Goal: Information Seeking & Learning: Understand process/instructions

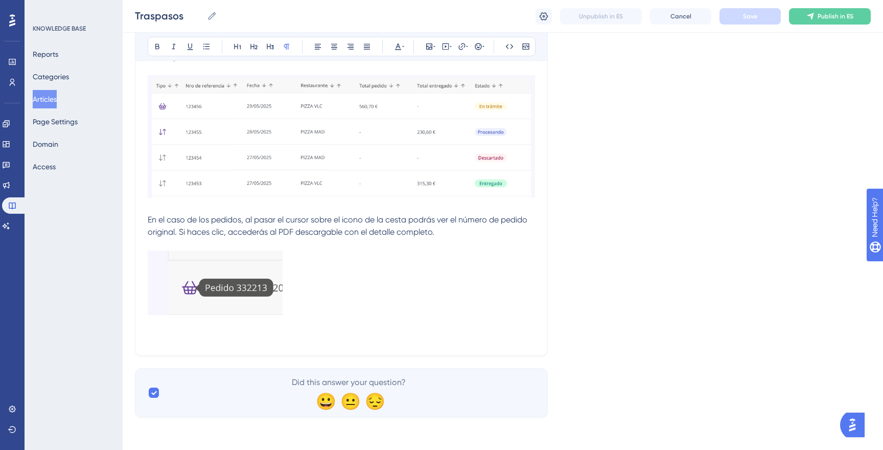
click at [41, 98] on button "Articles" at bounding box center [45, 99] width 24 height 18
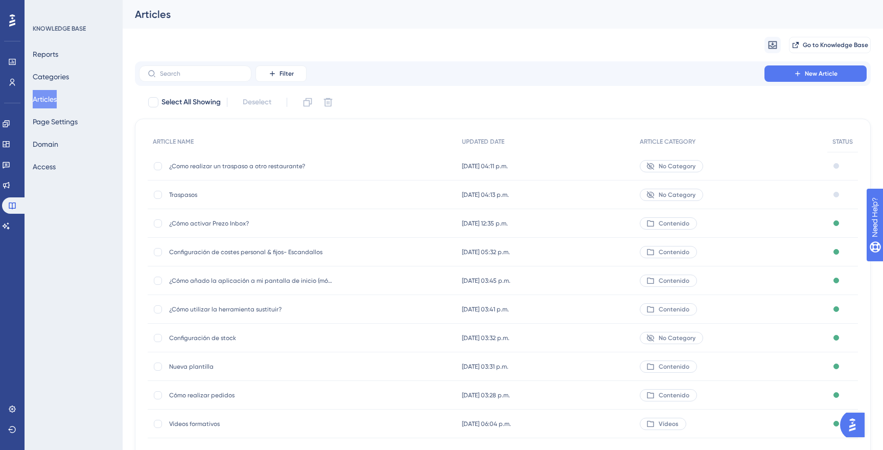
click at [233, 164] on span "¿Como realizar un traspaso a otro restaurante?" at bounding box center [250, 166] width 163 height 8
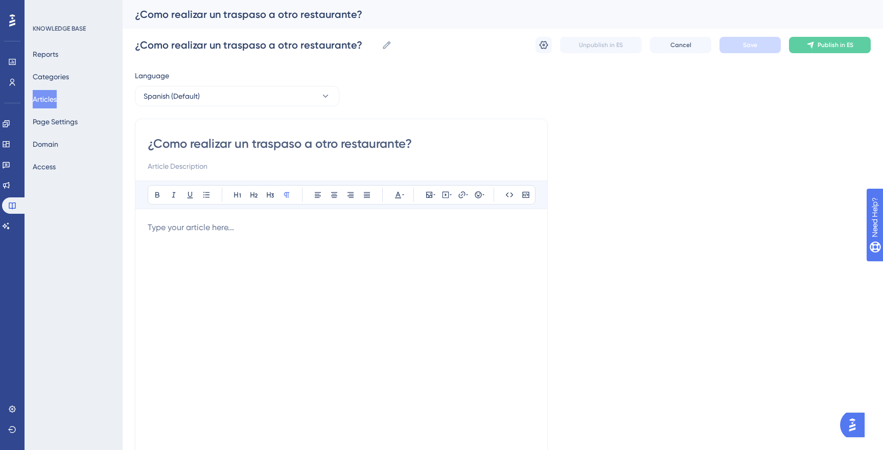
click at [346, 267] on div at bounding box center [341, 333] width 387 height 225
click at [367, 258] on div at bounding box center [341, 333] width 387 height 225
click at [252, 229] on p "En el modulo" at bounding box center [341, 227] width 387 height 12
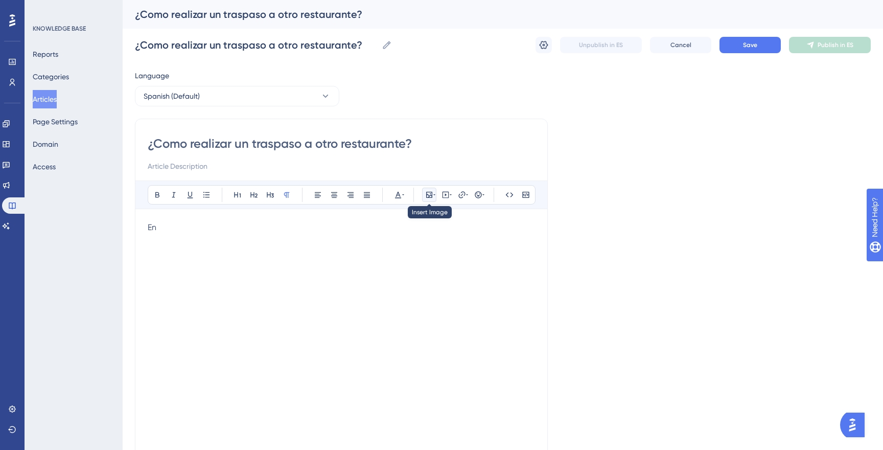
click at [428, 196] on icon at bounding box center [429, 195] width 8 height 8
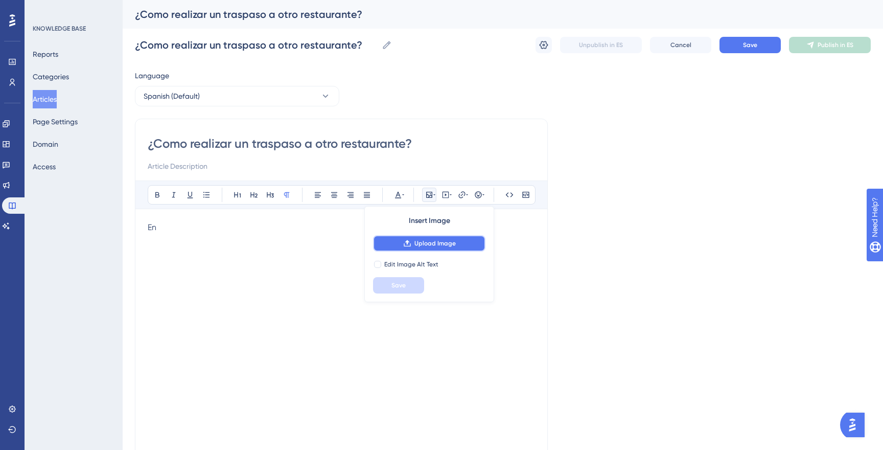
click at [436, 247] on button "Upload Image" at bounding box center [429, 243] width 112 height 16
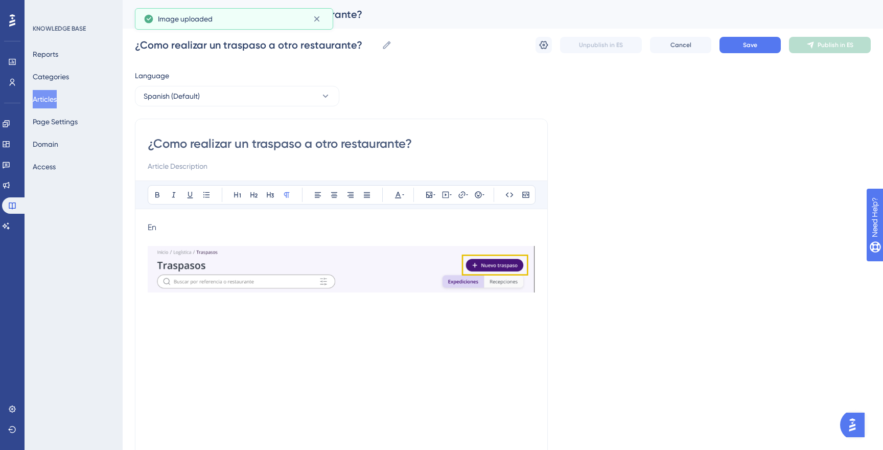
click at [264, 220] on div "Bold Italic Underline Bullet Point Heading 1 Heading 2 Heading 3 Normal Align L…" at bounding box center [341, 313] width 387 height 266
click at [255, 227] on p "En" at bounding box center [341, 227] width 387 height 12
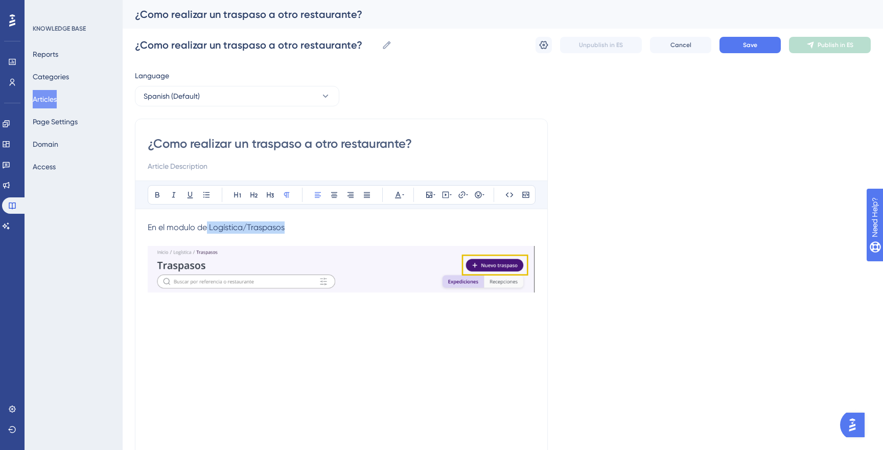
drag, startPoint x: 287, startPoint y: 231, endPoint x: 225, endPoint y: 218, distance: 63.7
click at [207, 228] on p "En el modulo de Logística/Traspasos" at bounding box center [341, 227] width 387 height 12
click at [160, 192] on icon at bounding box center [157, 195] width 8 height 8
click at [187, 223] on span "En el modulo de" at bounding box center [177, 227] width 59 height 10
drag, startPoint x: 178, startPoint y: 228, endPoint x: 189, endPoint y: 230, distance: 10.8
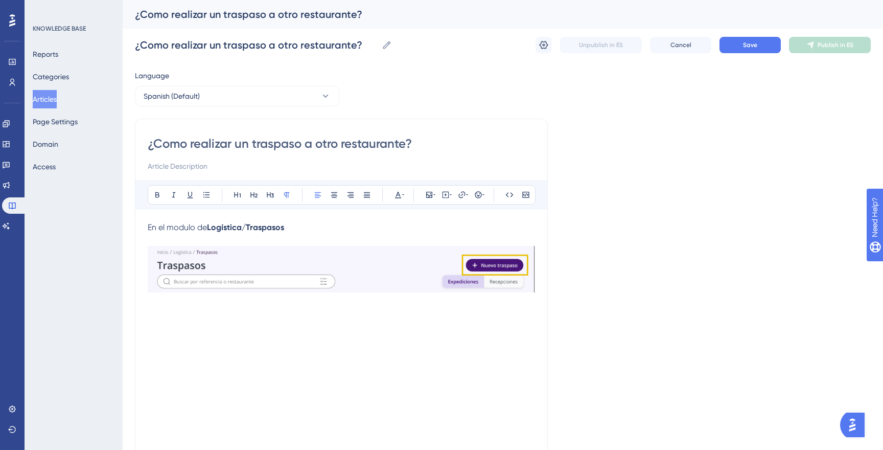
click at [180, 228] on span "En el modulo de" at bounding box center [177, 227] width 59 height 10
click at [310, 234] on p at bounding box center [341, 239] width 387 height 12
click at [315, 232] on p "En el módulo de Logística/Traspasos" at bounding box center [341, 227] width 387 height 12
click at [738, 43] on button "Save" at bounding box center [749, 45] width 61 height 16
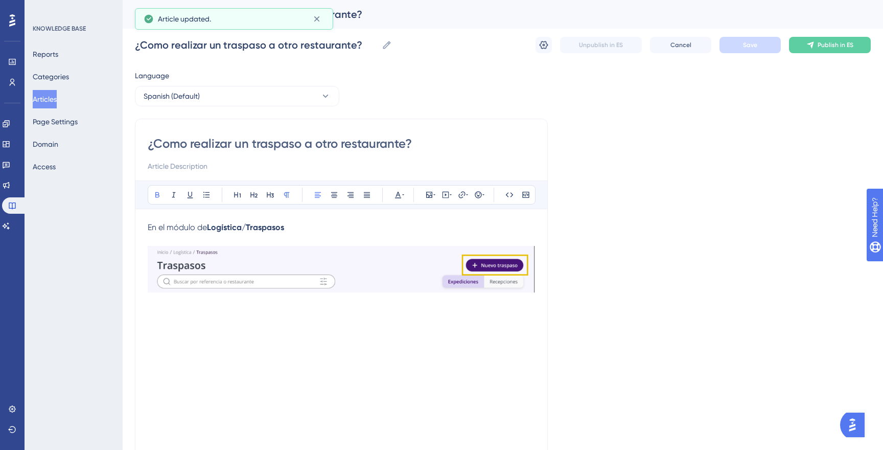
click at [51, 103] on button "Articles" at bounding box center [45, 99] width 24 height 18
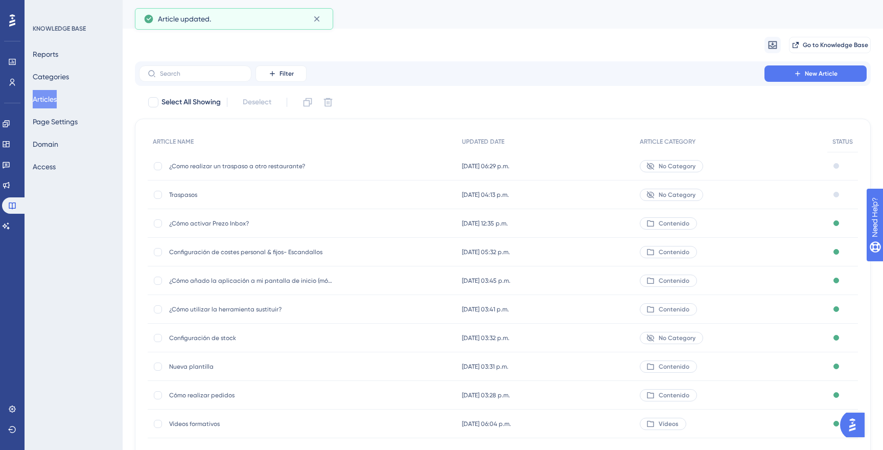
click at [226, 218] on div "¿Cómo activar Prezo Inbox? ¿Cómo activar Prezo Inbox?" at bounding box center [250, 223] width 163 height 29
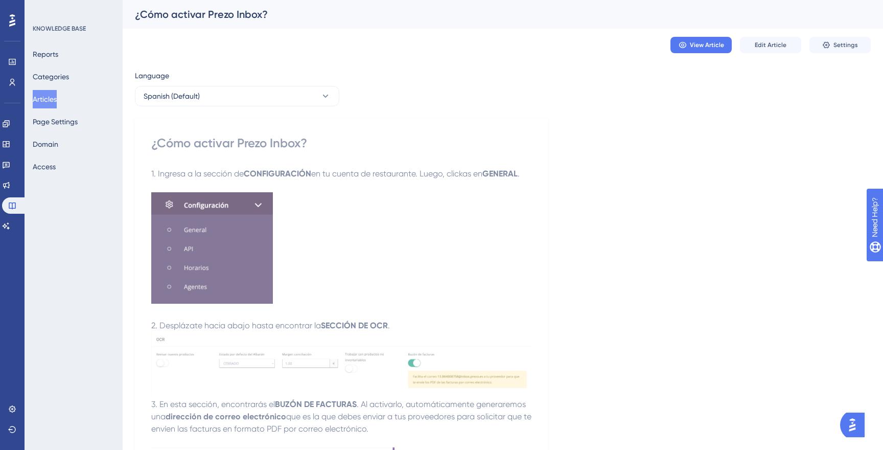
click at [57, 92] on button "Articles" at bounding box center [45, 99] width 24 height 18
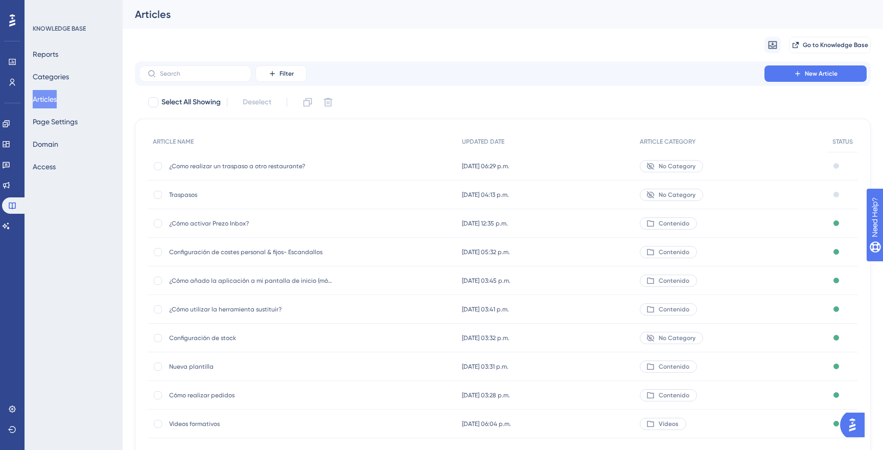
click at [239, 248] on span "Configuración de costes personal & fijos- Escandallos" at bounding box center [250, 252] width 163 height 8
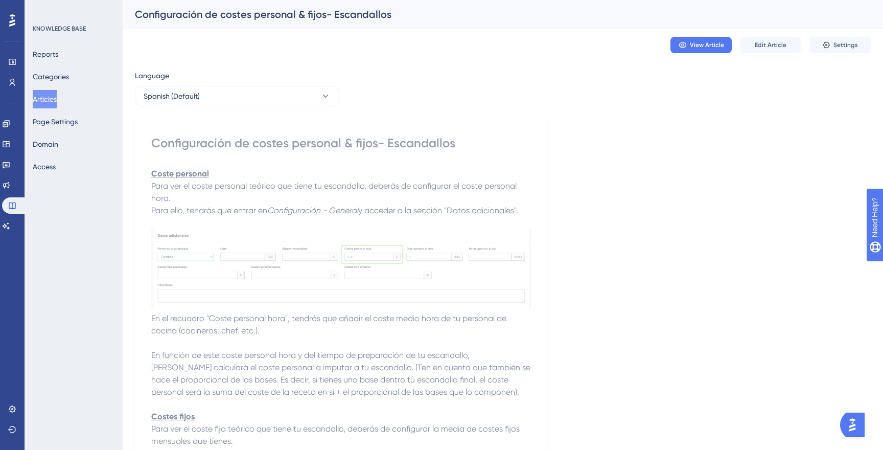
click at [57, 100] on button "Articles" at bounding box center [45, 99] width 24 height 18
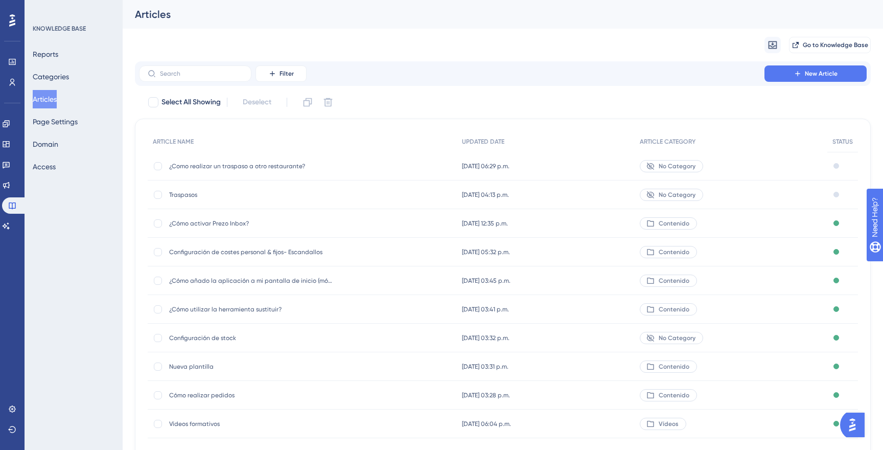
click at [223, 171] on div "¿Como realizar un traspaso a otro restaurante? ¿Como realizar un traspaso a otr…" at bounding box center [250, 166] width 163 height 29
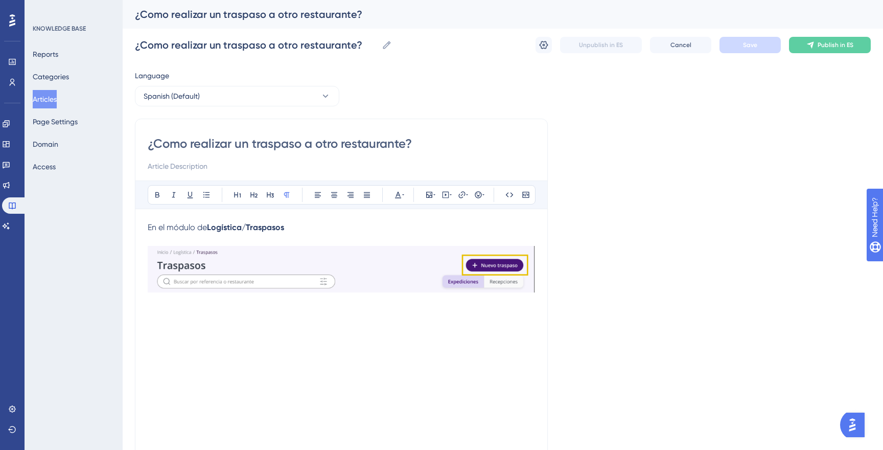
click at [300, 233] on div "En el módulo de Logística/Traspasos" at bounding box center [341, 333] width 387 height 225
drag, startPoint x: 150, startPoint y: 227, endPoint x: 160, endPoint y: 229, distance: 10.4
click at [150, 227] on span "En el módulo de" at bounding box center [177, 227] width 59 height 10
click at [363, 234] on p at bounding box center [341, 239] width 387 height 12
drag, startPoint x: 178, startPoint y: 227, endPoint x: 159, endPoint y: 226, distance: 19.0
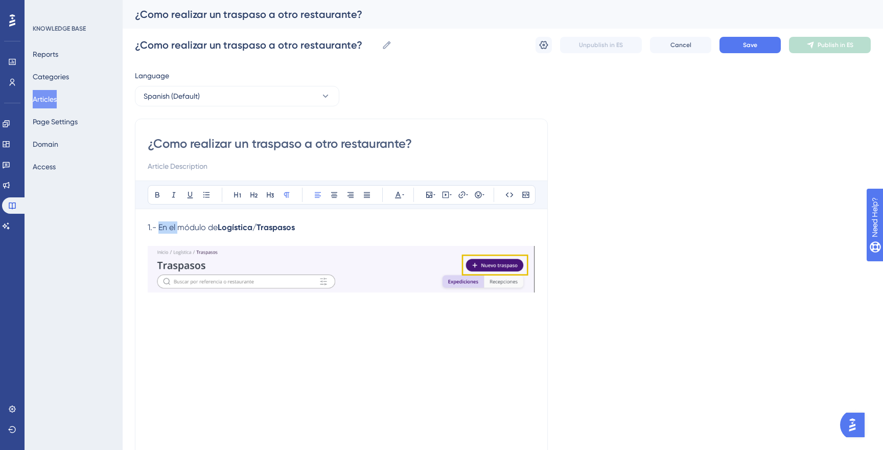
click at [159, 226] on span "1.- En el módulo de" at bounding box center [183, 227] width 70 height 10
click at [385, 228] on p "1.- Ingresa al módulo de Logística/Traspasos" at bounding box center [341, 227] width 387 height 12
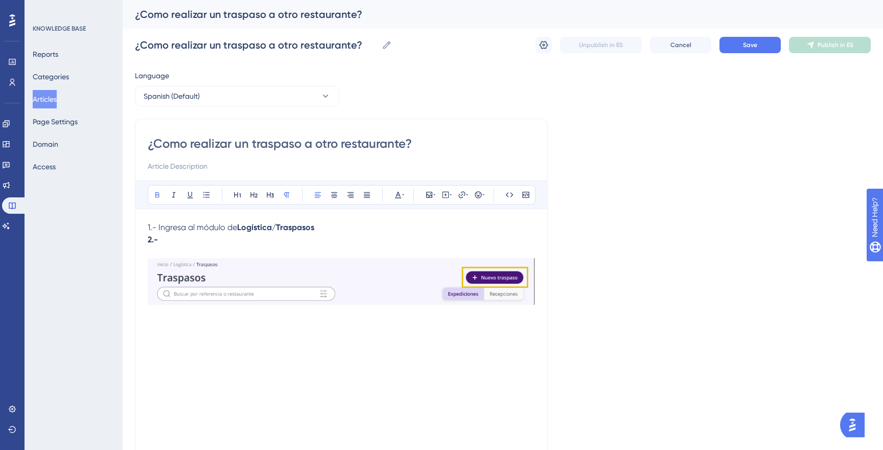
drag, startPoint x: 175, startPoint y: 242, endPoint x: 127, endPoint y: 238, distance: 47.6
click at [127, 238] on div "Performance Users Engagement Widgets Feedback Product Updates Knowledge Base AI…" at bounding box center [503, 268] width 760 height 536
click at [157, 196] on icon at bounding box center [157, 195] width 8 height 8
click at [184, 243] on p "2.-" at bounding box center [341, 239] width 387 height 12
drag, startPoint x: 276, startPoint y: 227, endPoint x: 299, endPoint y: 229, distance: 23.6
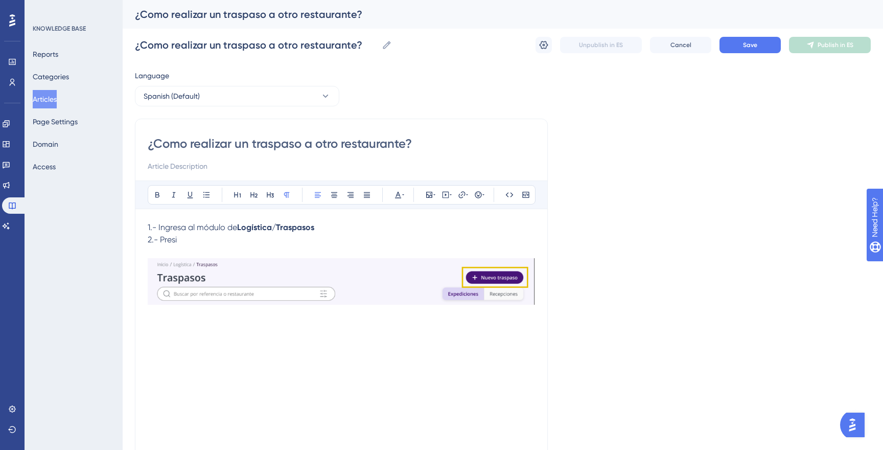
click at [277, 227] on strong "Logística/Traspasos" at bounding box center [275, 227] width 77 height 10
drag, startPoint x: 275, startPoint y: 226, endPoint x: 328, endPoint y: 228, distance: 52.7
click at [357, 228] on strong "Logística y clickas en la sección Traspasos" at bounding box center [317, 227] width 160 height 10
drag, startPoint x: 159, startPoint y: 194, endPoint x: 180, endPoint y: 202, distance: 22.2
click at [159, 194] on icon at bounding box center [157, 195] width 8 height 8
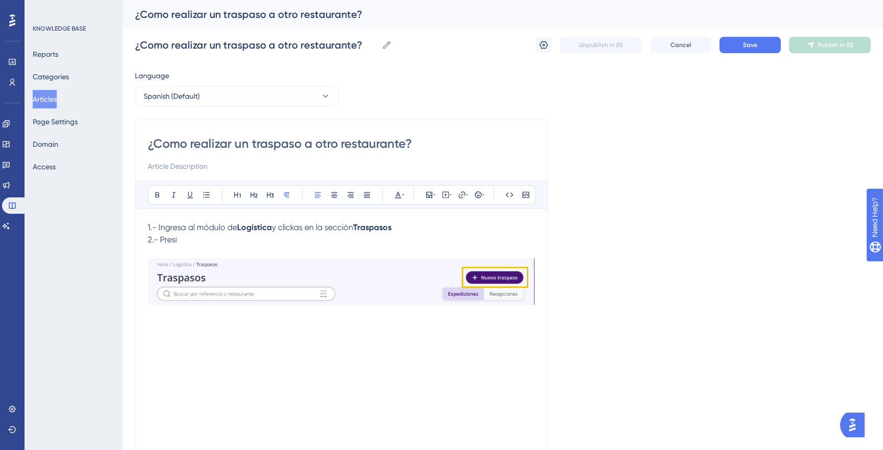
click at [386, 244] on p "2.- Presi" at bounding box center [341, 239] width 387 height 12
drag, startPoint x: 272, startPoint y: 232, endPoint x: 313, endPoint y: 239, distance: 41.5
click at [273, 232] on p "1.- Ingresa al módulo de Logística y clickas en la sección Traspasos" at bounding box center [341, 227] width 387 height 12
click at [295, 227] on span "y clickas en la sección" at bounding box center [312, 227] width 81 height 10
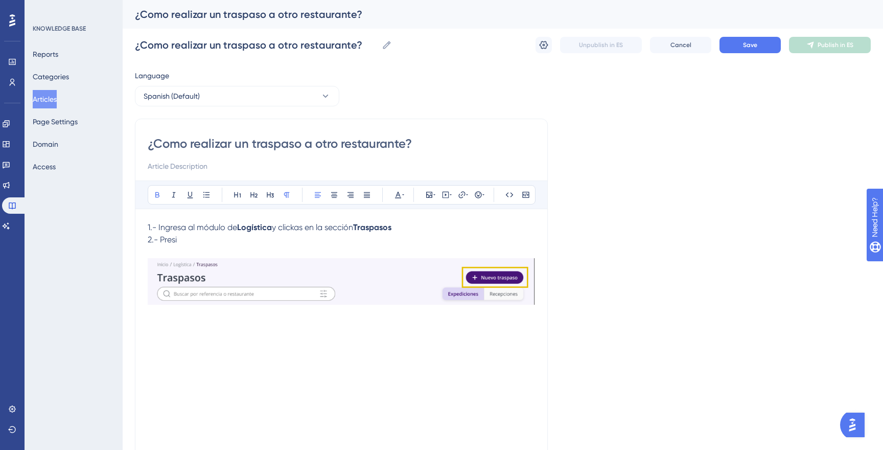
click at [428, 229] on p "1.- Ingresa al módulo de Logística y clickas en la sección Traspasos" at bounding box center [341, 227] width 387 height 12
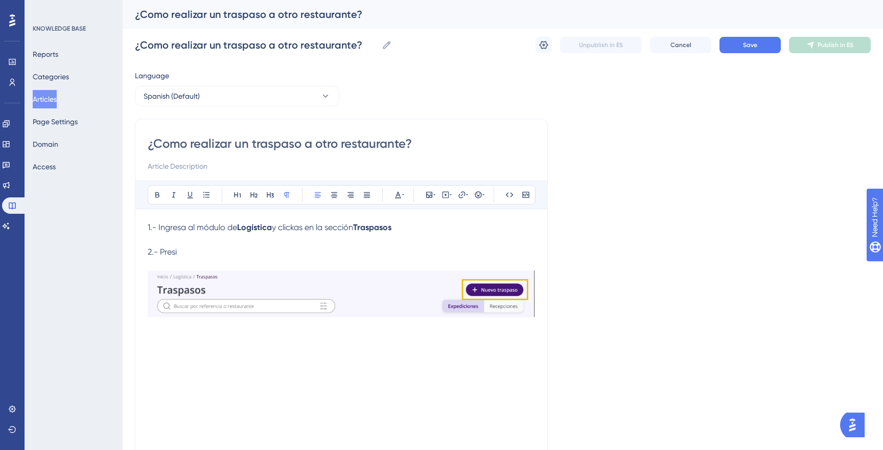
click at [226, 255] on p "2.- Presi" at bounding box center [341, 252] width 387 height 12
drag, startPoint x: 375, startPoint y: 251, endPoint x: 301, endPoint y: 249, distance: 73.6
click at [301, 249] on p "2.- A la derecha encontrarás el boton de "Nuevo traspaso"" at bounding box center [341, 252] width 387 height 12
click at [304, 250] on span "2.- A la derecha encontrarás el boton de "Nuevo traspaso"" at bounding box center [257, 252] width 218 height 10
click at [370, 254] on p "2.- A la derecha encontrarás el boton de Nuevo traspaso"" at bounding box center [341, 252] width 387 height 12
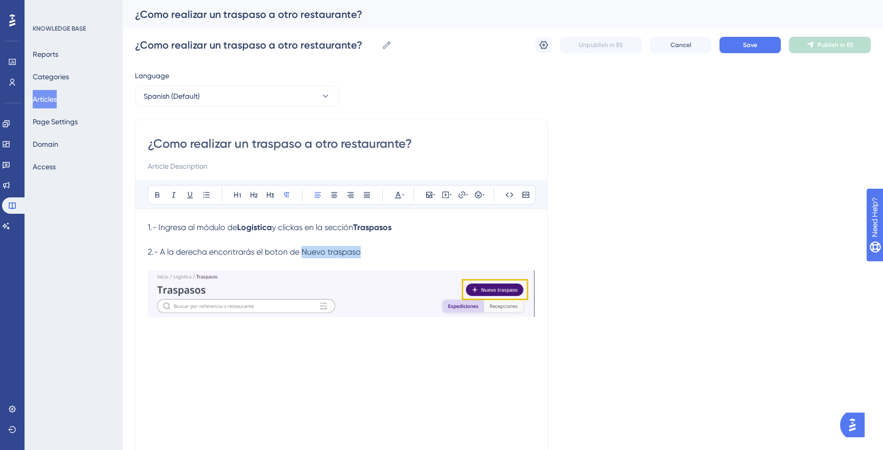
drag, startPoint x: 366, startPoint y: 254, endPoint x: 303, endPoint y: 253, distance: 62.8
click at [303, 253] on p "2.- A la derecha encontrarás el boton de Nuevo traspaso" at bounding box center [341, 252] width 387 height 12
drag, startPoint x: 159, startPoint y: 192, endPoint x: 172, endPoint y: 196, distance: 13.4
click at [159, 192] on icon at bounding box center [157, 195] width 8 height 8
click at [281, 252] on span "2.- A la derecha encontrarás el boton de" at bounding box center [224, 252] width 152 height 10
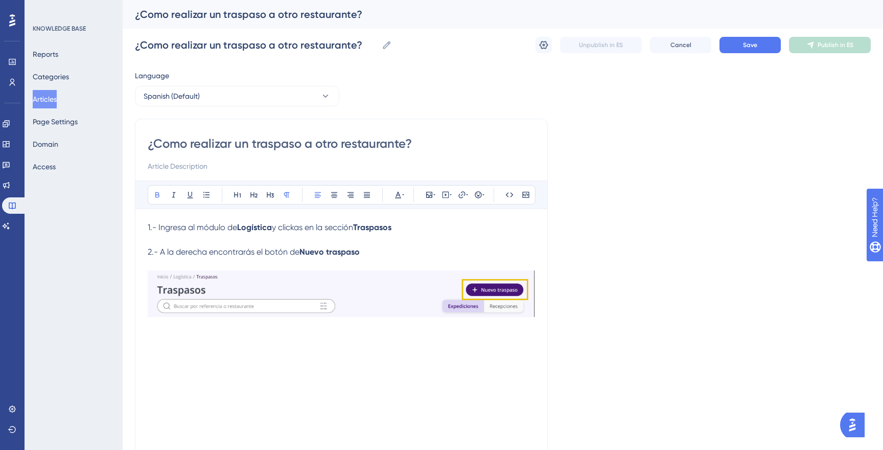
click at [384, 253] on p "2.- A la derecha encontrarás el botón de Nuevo traspaso" at bounding box center [341, 252] width 387 height 12
click at [326, 364] on div "1.- Ingresa al módulo de Logística y clickas en la sección Traspasos 2.- A la d…" at bounding box center [341, 333] width 387 height 225
click at [297, 349] on div "1.- Ingresa al módulo de Logística y clickas en la sección Traspasos 2.- A la d…" at bounding box center [341, 333] width 387 height 225
click at [475, 348] on div "1.- Ingresa al módulo de Logística y clickas en la sección Traspasos 2.- A la d…" at bounding box center [341, 333] width 387 height 225
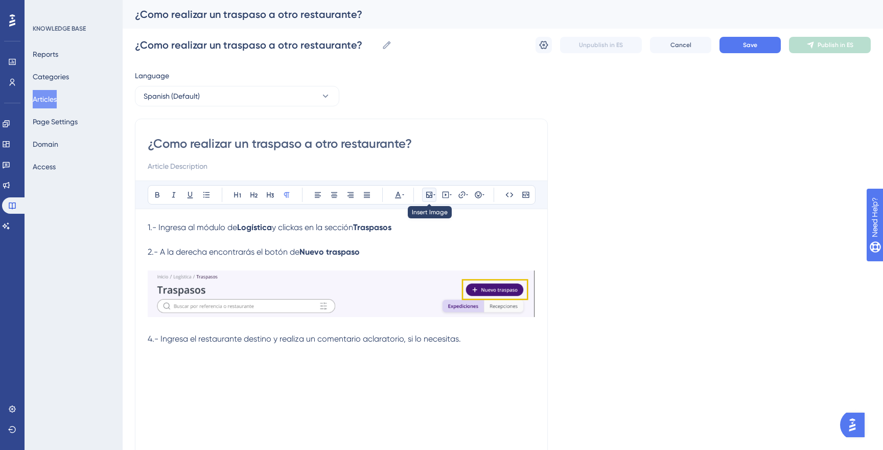
click at [431, 195] on icon at bounding box center [429, 195] width 6 height 6
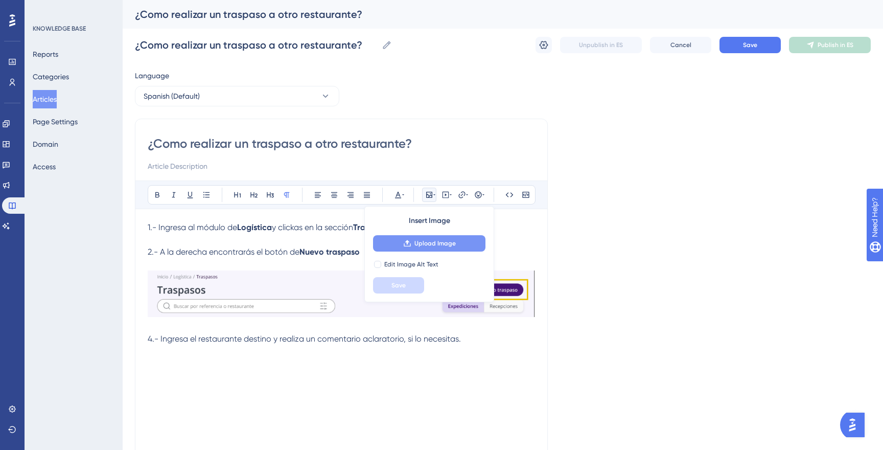
click at [413, 242] on button "Upload Image" at bounding box center [429, 243] width 112 height 16
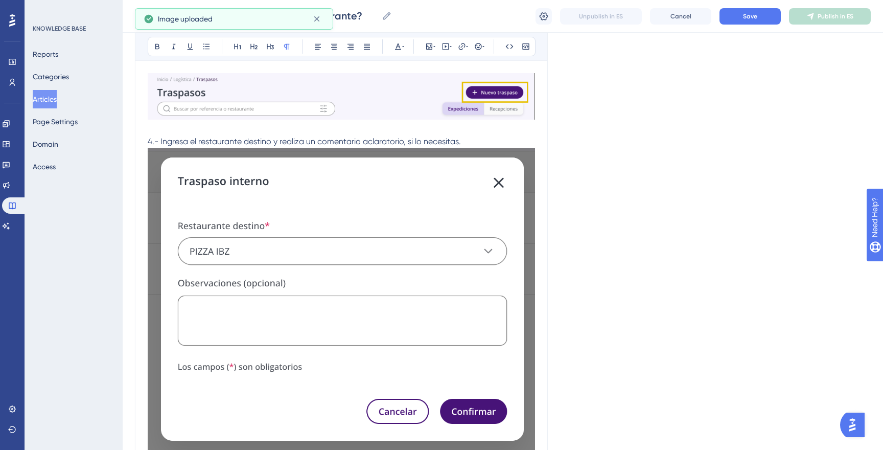
scroll to position [207, 0]
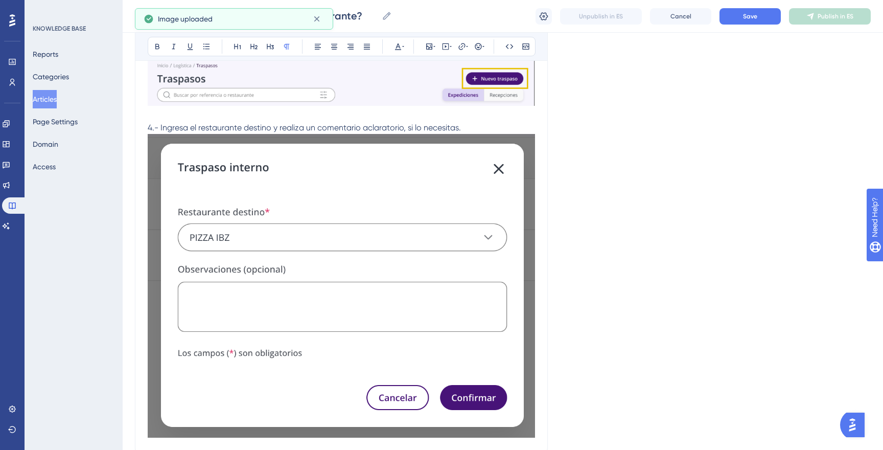
click at [469, 145] on img at bounding box center [341, 285] width 387 height 303
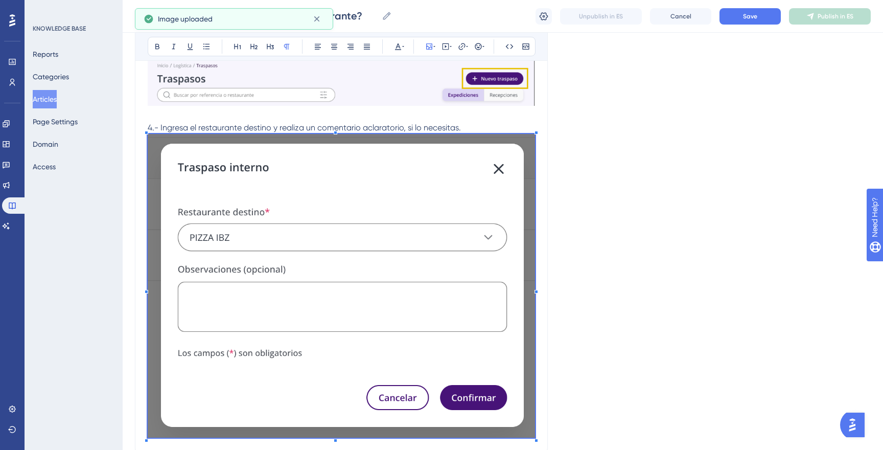
scroll to position [99, 0]
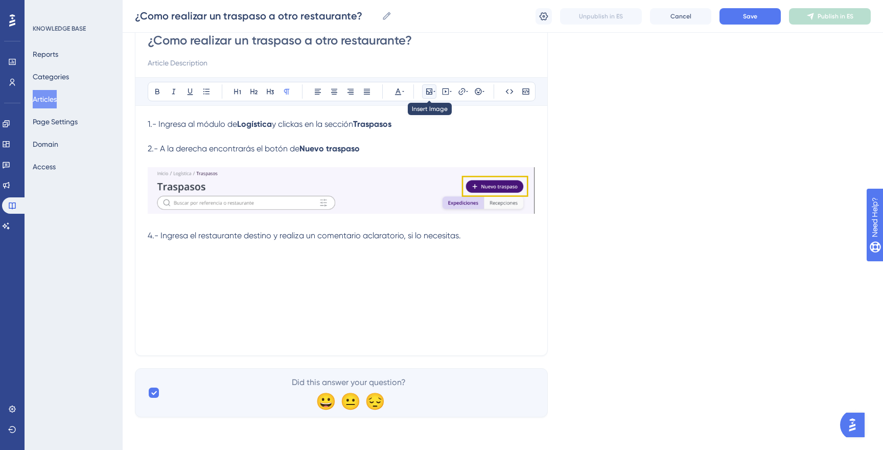
click at [435, 90] on button at bounding box center [429, 91] width 14 height 14
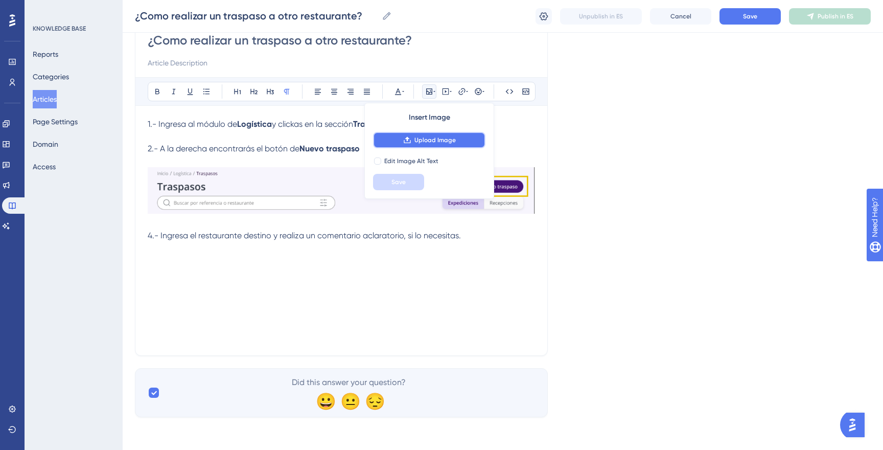
click at [406, 138] on icon at bounding box center [407, 140] width 8 height 8
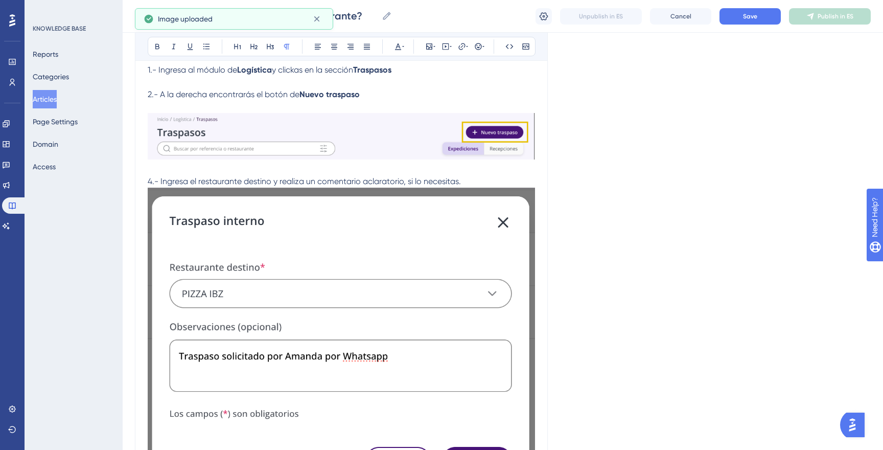
scroll to position [176, 0]
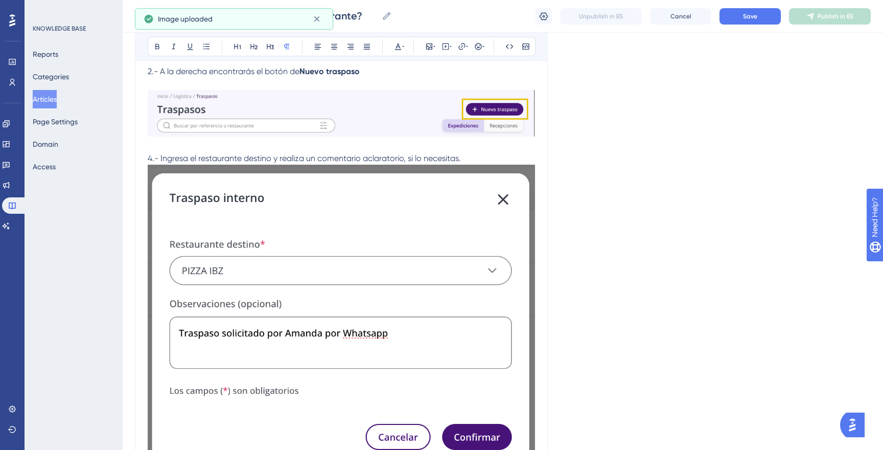
click at [230, 210] on img at bounding box center [341, 319] width 387 height 311
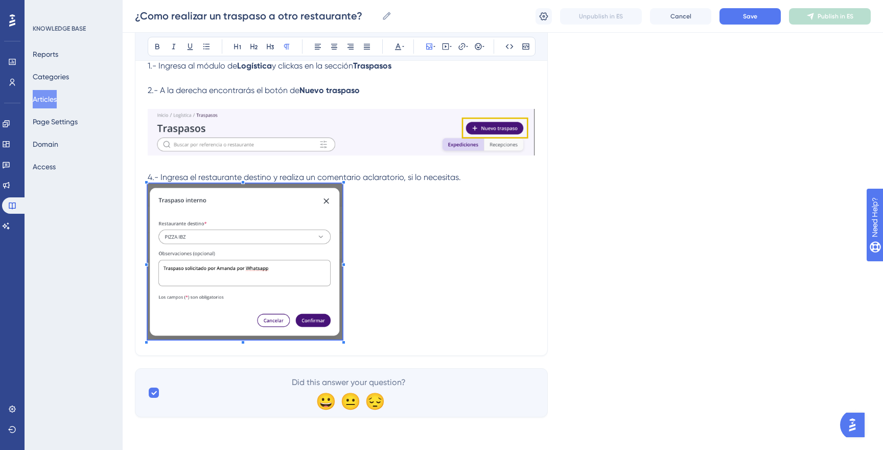
click at [340, 339] on span at bounding box center [245, 262] width 195 height 159
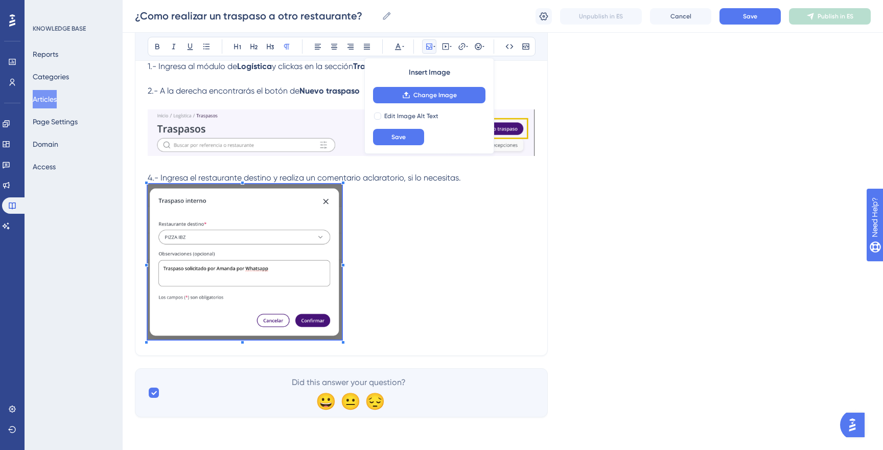
scroll to position [157, 0]
click at [416, 258] on p at bounding box center [341, 263] width 387 height 159
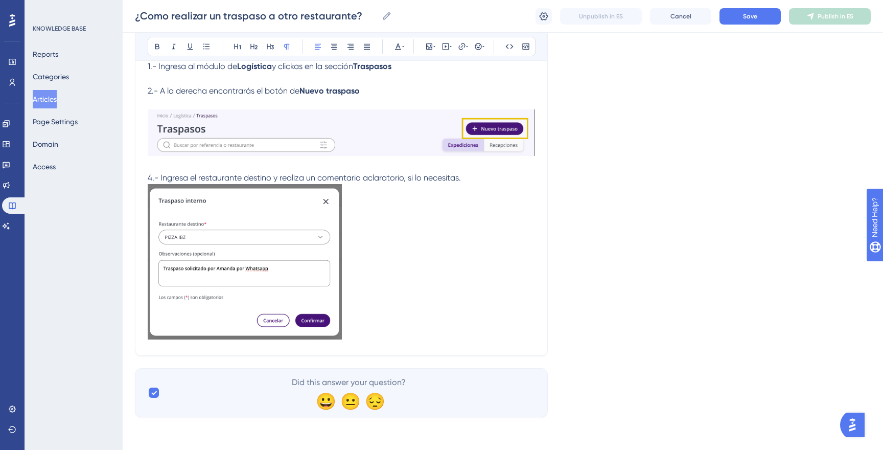
click at [462, 178] on p "4.- Ingresa el restaurante destino y realiza un comentario aclaratorio, si lo n…" at bounding box center [341, 178] width 387 height 12
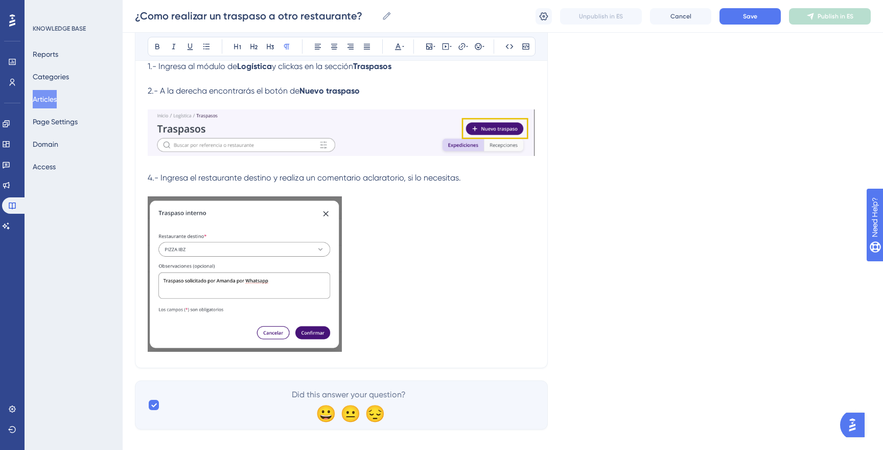
scroll to position [156, 0]
click at [388, 343] on p at bounding box center [341, 276] width 387 height 159
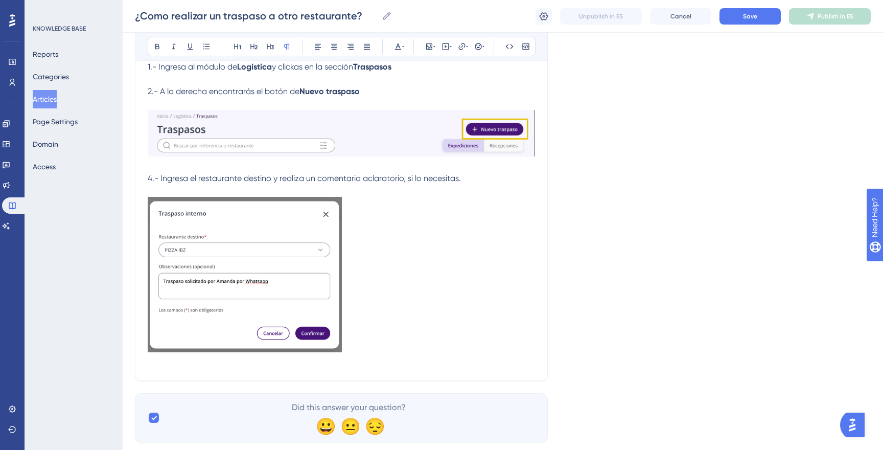
click at [469, 183] on p "4.- Ingresa el restaurante destino y realiza un comentario aclaratorio, si lo n…" at bounding box center [341, 178] width 387 height 12
click at [361, 340] on p at bounding box center [341, 276] width 387 height 159
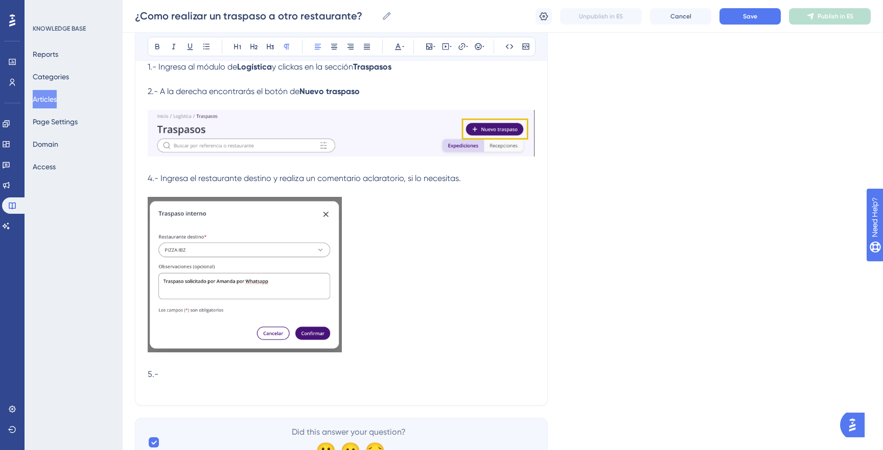
click at [476, 377] on p "5.-" at bounding box center [341, 374] width 387 height 12
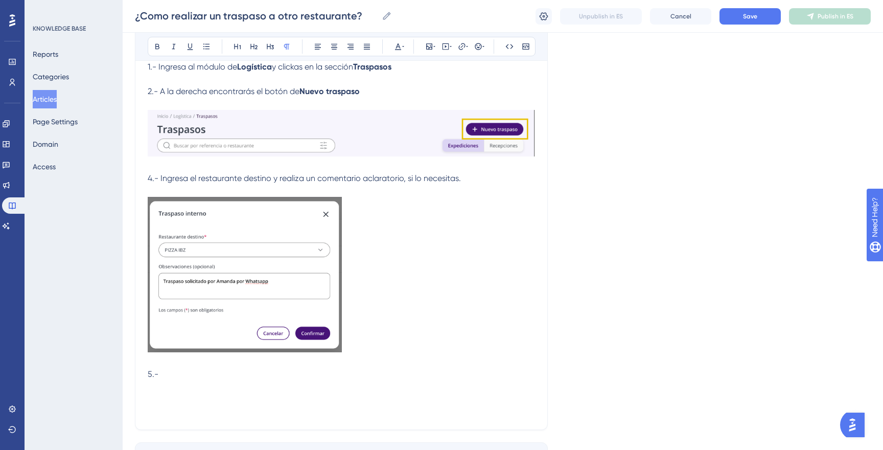
click at [302, 374] on p "5.-" at bounding box center [341, 374] width 387 height 12
click at [438, 388] on p at bounding box center [341, 386] width 387 height 12
click at [438, 381] on p at bounding box center [341, 386] width 387 height 12
click at [430, 366] on p at bounding box center [341, 362] width 387 height 12
drag, startPoint x: 392, startPoint y: 373, endPoint x: 408, endPoint y: 375, distance: 15.9
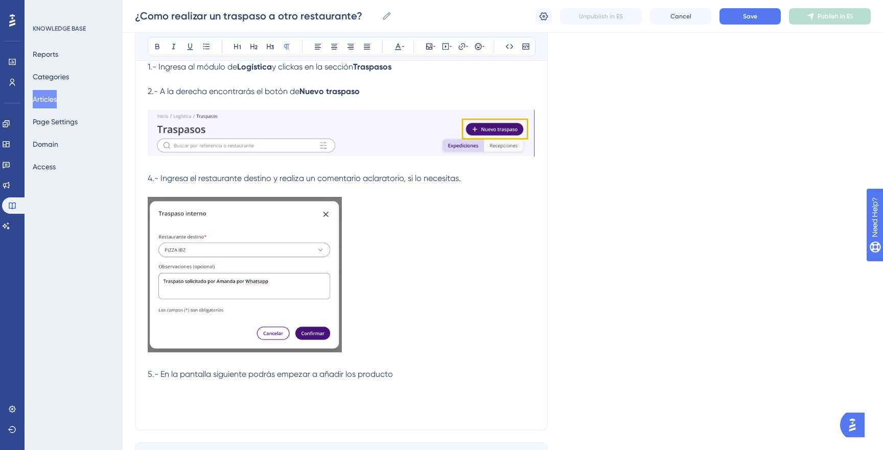
click at [392, 373] on span "5.- En la pantalla siguiente podrás empezar a añadir los producto" at bounding box center [270, 374] width 245 height 10
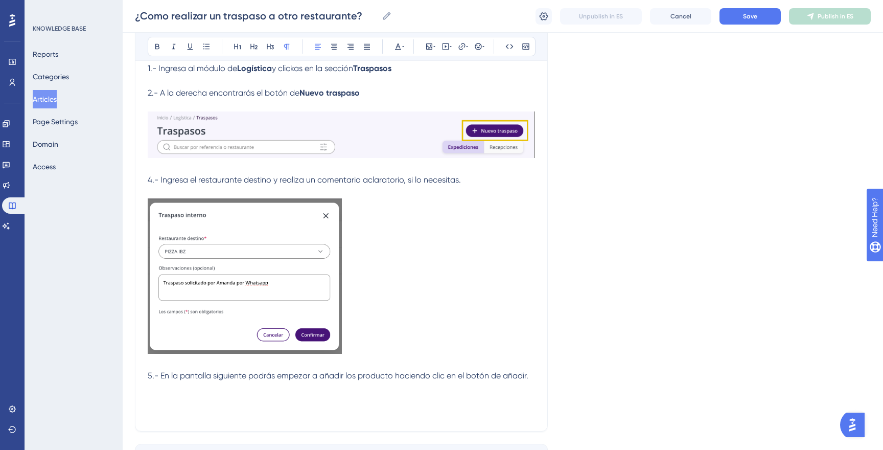
click at [535, 389] on div "¿Como realizar un traspaso a otro restaurante? Bold Italic Underline Bullet Poi…" at bounding box center [341, 196] width 413 height 472
click at [536, 376] on div "¿Como realizar un traspaso a otro restaurante? Bold Italic Underline Bullet Poi…" at bounding box center [341, 196] width 413 height 472
click at [528, 376] on span "5.- En la pantalla siguiente podrás empezar a añadir los producto haciendo clic…" at bounding box center [338, 375] width 381 height 10
click at [434, 48] on icon at bounding box center [434, 46] width 2 height 8
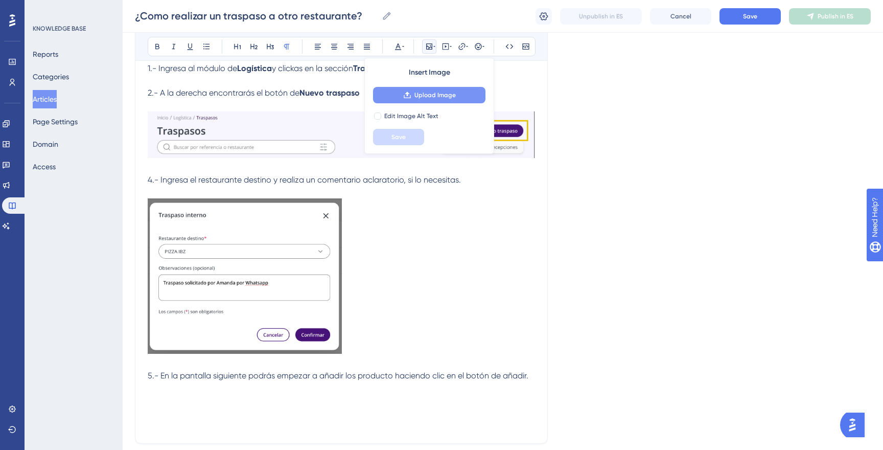
click at [430, 95] on span "Upload Image" at bounding box center [434, 95] width 41 height 8
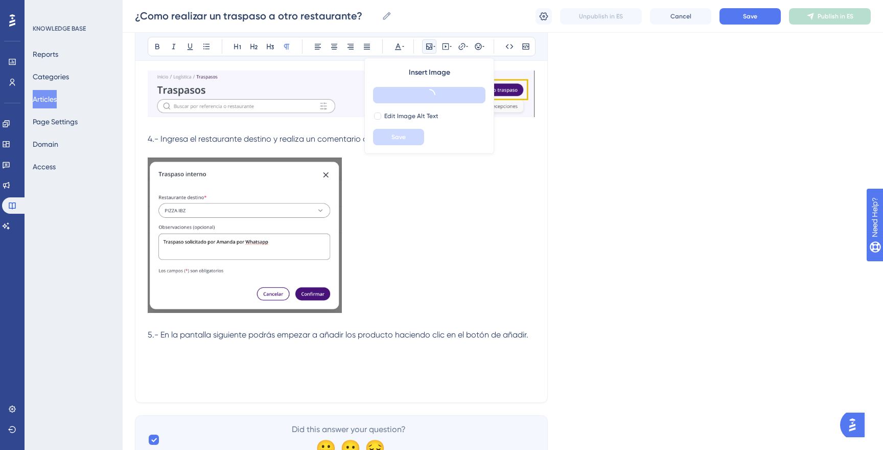
scroll to position [243, 0]
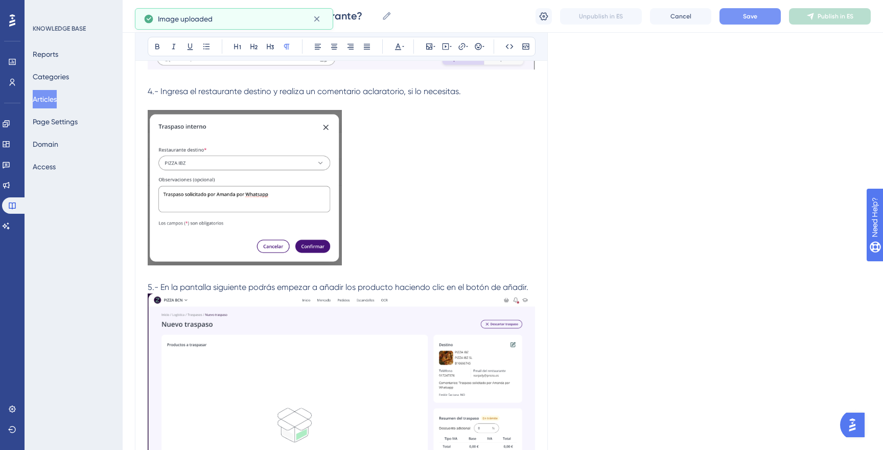
click at [740, 23] on button "Save" at bounding box center [749, 16] width 61 height 16
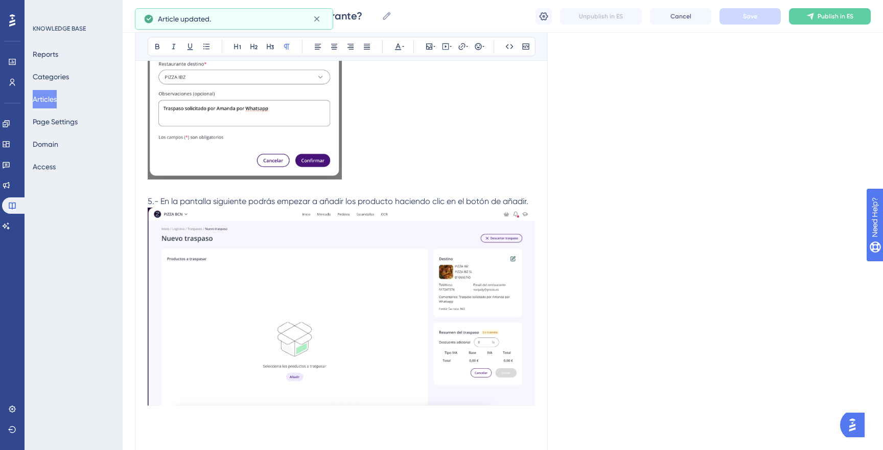
scroll to position [325, 0]
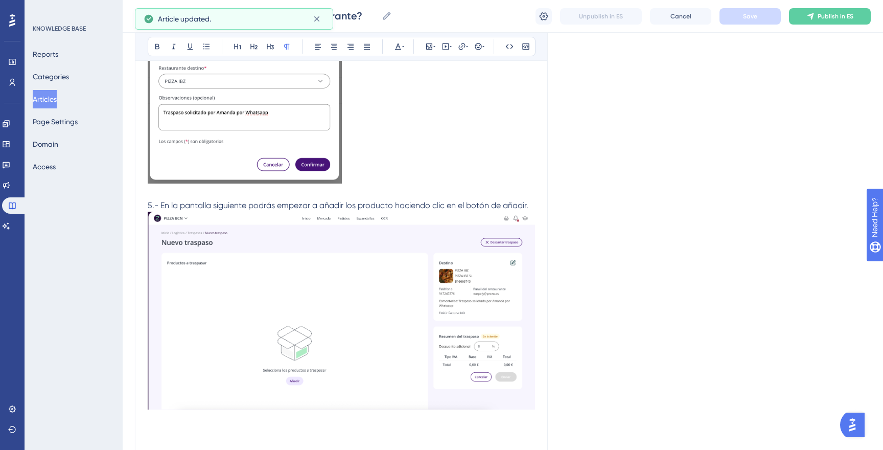
click at [469, 249] on img at bounding box center [341, 310] width 387 height 198
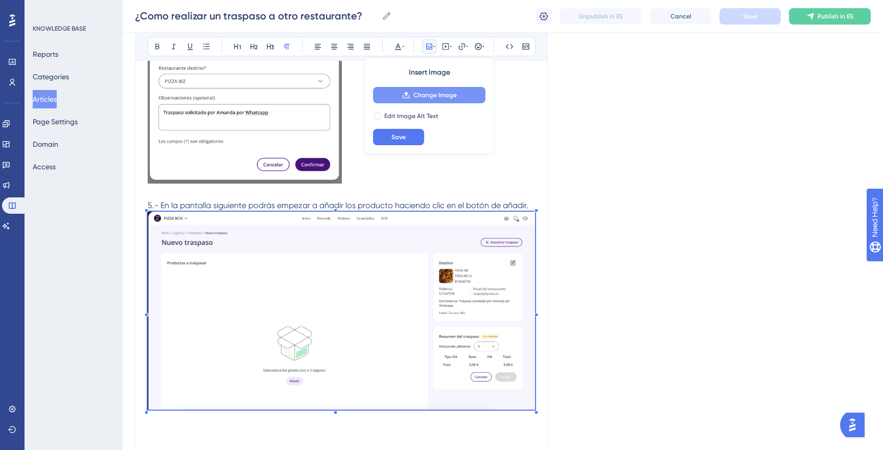
click at [420, 88] on button "Change Image" at bounding box center [429, 95] width 112 height 16
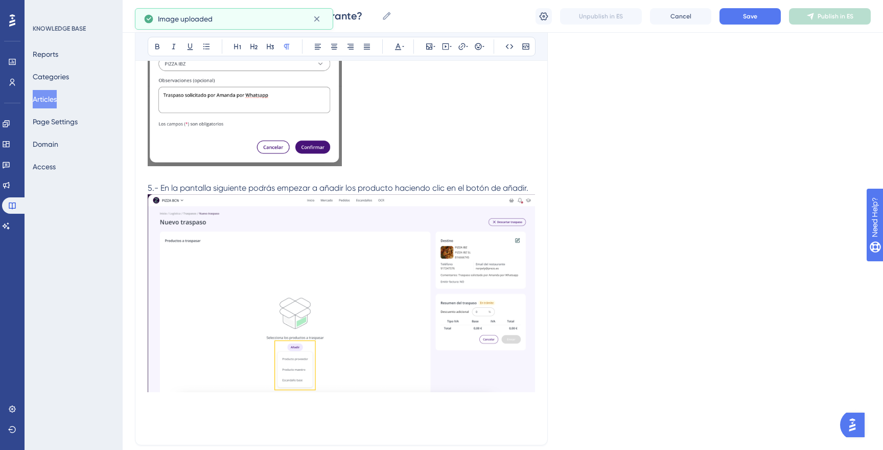
scroll to position [356, 0]
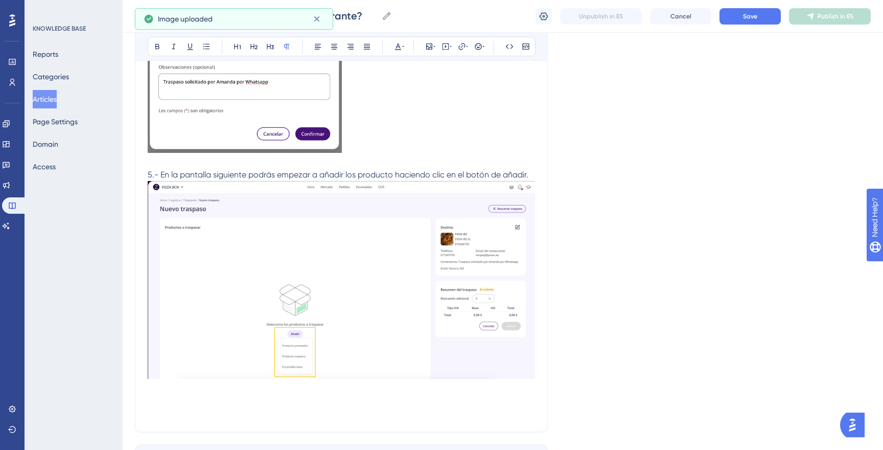
drag, startPoint x: 532, startPoint y: 175, endPoint x: 542, endPoint y: 177, distance: 9.9
click at [533, 175] on p "5.- En la pantalla siguiente podrás empezar a añadir los producto haciendo clic…" at bounding box center [341, 175] width 387 height 12
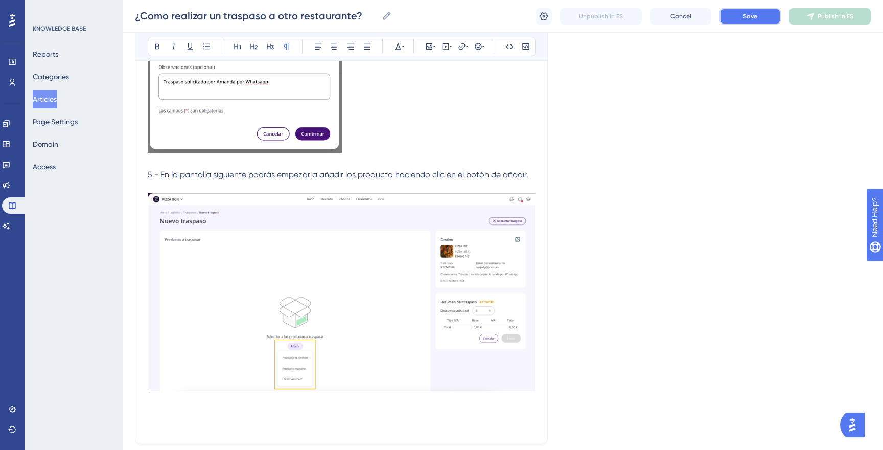
click at [763, 17] on button "Save" at bounding box center [749, 16] width 61 height 16
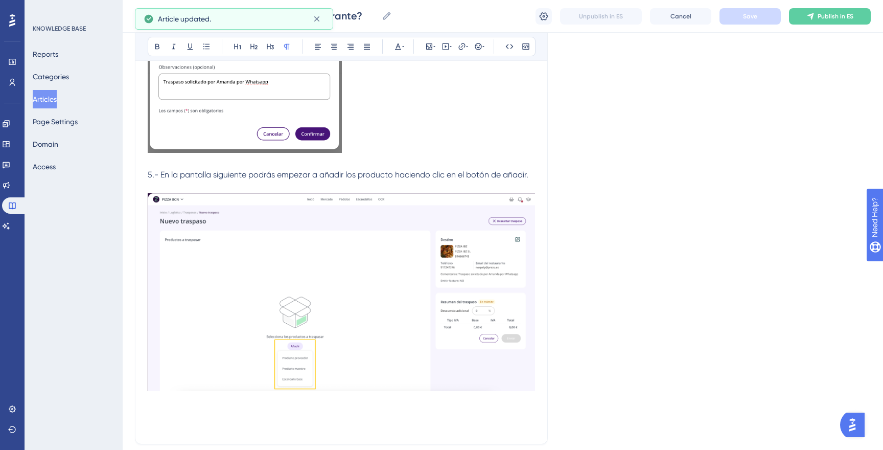
click at [56, 102] on button "Articles" at bounding box center [45, 99] width 24 height 18
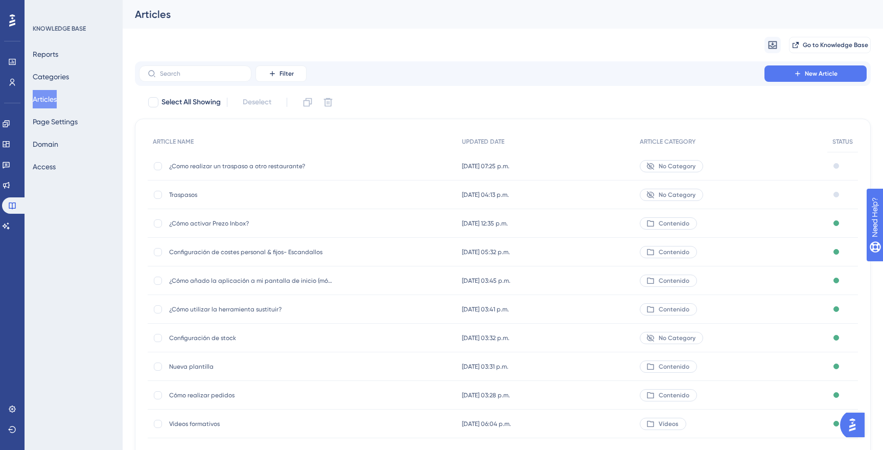
click at [205, 164] on span "¿Como realizar un traspaso a otro restaurante?" at bounding box center [250, 166] width 163 height 8
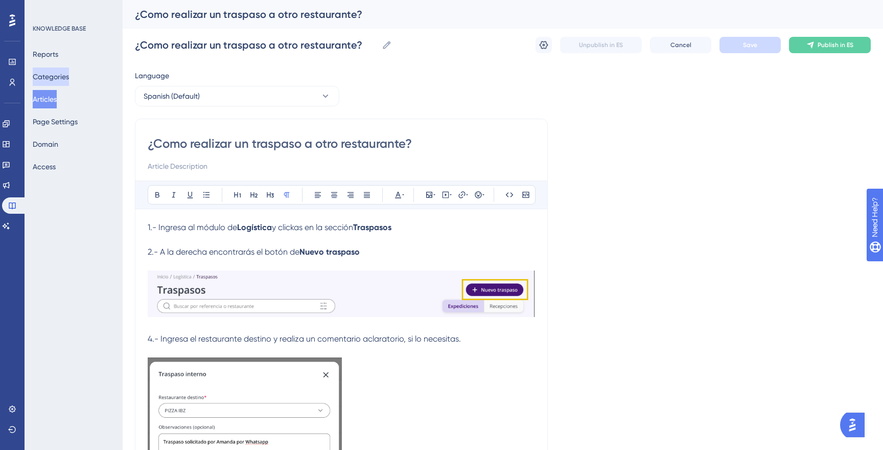
drag, startPoint x: 53, startPoint y: 96, endPoint x: 69, endPoint y: 85, distance: 19.8
click at [53, 96] on button "Articles" at bounding box center [45, 99] width 24 height 18
